Goal: Task Accomplishment & Management: Complete application form

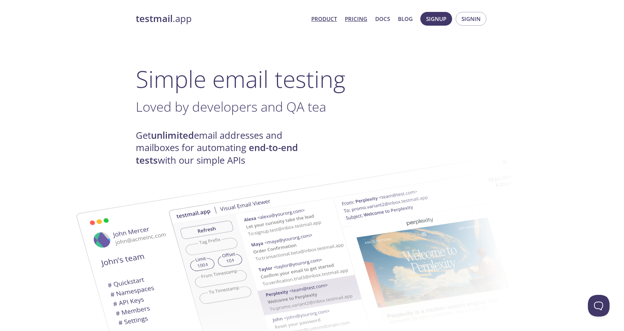
click at [362, 20] on link "Pricing" at bounding box center [356, 18] width 22 height 9
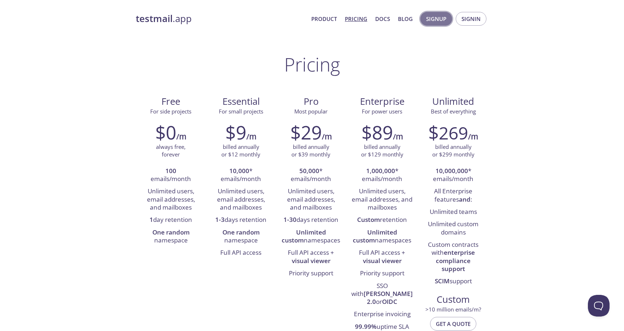
click at [445, 17] on span "Signup" at bounding box center [436, 18] width 20 height 9
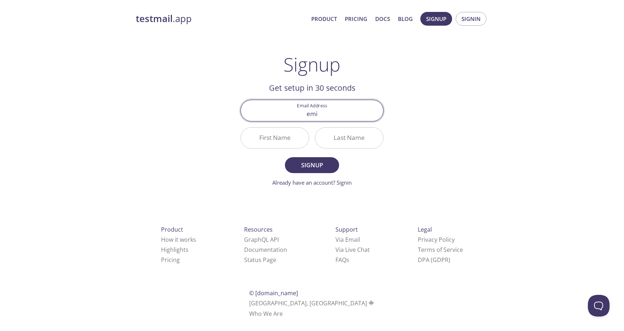
type input "[EMAIL_ADDRESS][DOMAIN_NAME]"
click at [282, 138] on input "First Name" at bounding box center [275, 138] width 68 height 21
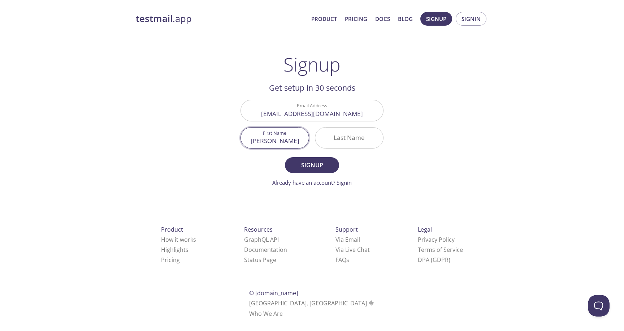
type input "[PERSON_NAME]"
type input "Ropero"
click at [285, 157] on button "Signup" at bounding box center [312, 165] width 54 height 16
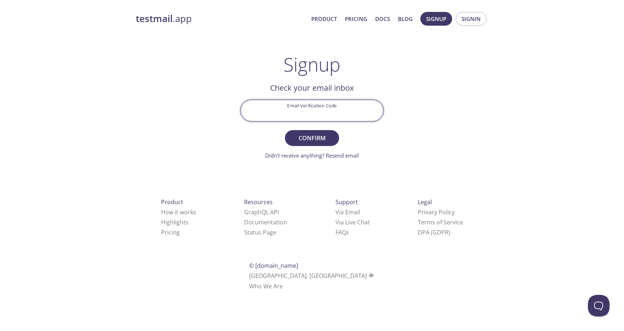
click at [314, 110] on input "Email Verification Code" at bounding box center [312, 110] width 142 height 21
click at [317, 111] on input "Email Verification Code" at bounding box center [312, 110] width 142 height 21
paste input "V7SF33A"
type input "V7SF33A"
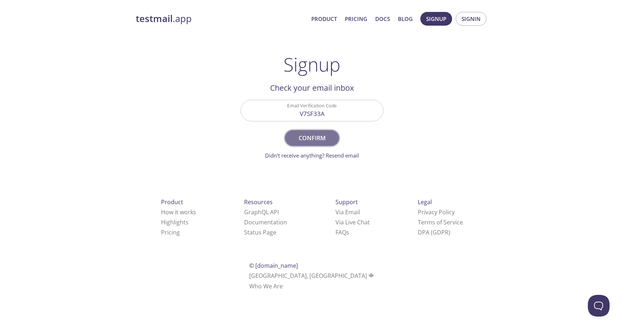
click at [312, 137] on span "Confirm" at bounding box center [312, 138] width 38 height 10
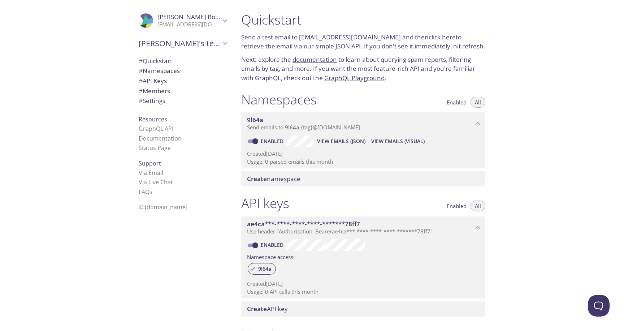
drag, startPoint x: 299, startPoint y: 37, endPoint x: 386, endPoint y: 35, distance: 86.3
click at [386, 35] on p "Send a test email to [EMAIL_ADDRESS][DOMAIN_NAME] and then click here to retrie…" at bounding box center [363, 42] width 244 height 18
copy link "[EMAIL_ADDRESS][DOMAIN_NAME]"
click at [401, 18] on h1 "Quickstart" at bounding box center [363, 20] width 244 height 16
click at [390, 53] on div "Quickstart Send a test email to [EMAIL_ADDRESS][DOMAIN_NAME] and then click her…" at bounding box center [364, 47] width 256 height 80
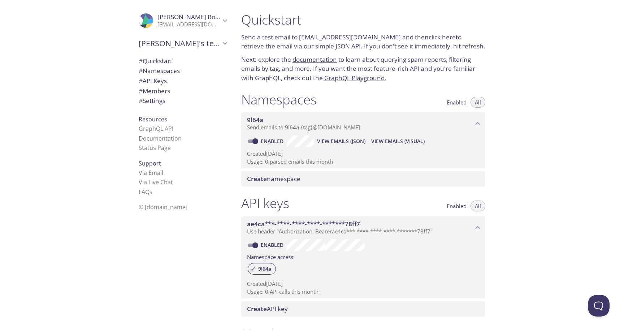
click at [435, 35] on link "click here" at bounding box center [442, 37] width 27 height 8
